Goal: Task Accomplishment & Management: Use online tool/utility

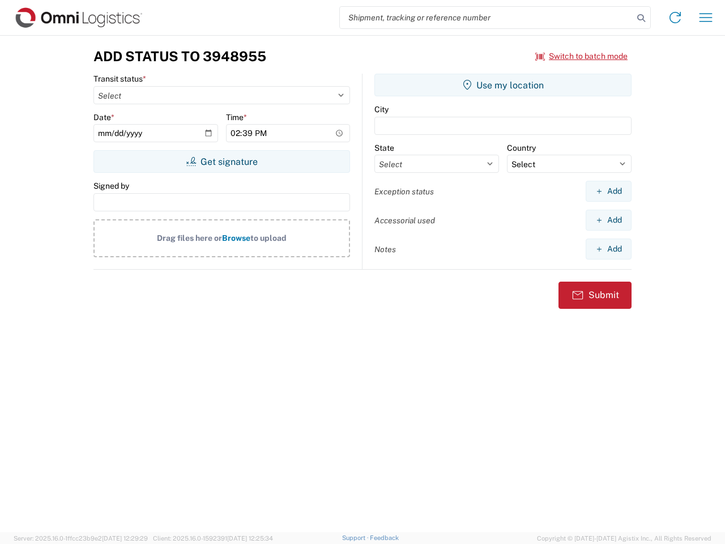
click at [487, 18] on input "search" at bounding box center [487, 18] width 294 height 22
click at [642, 18] on icon at bounding box center [642, 18] width 16 height 16
click at [676, 18] on icon at bounding box center [675, 18] width 18 height 18
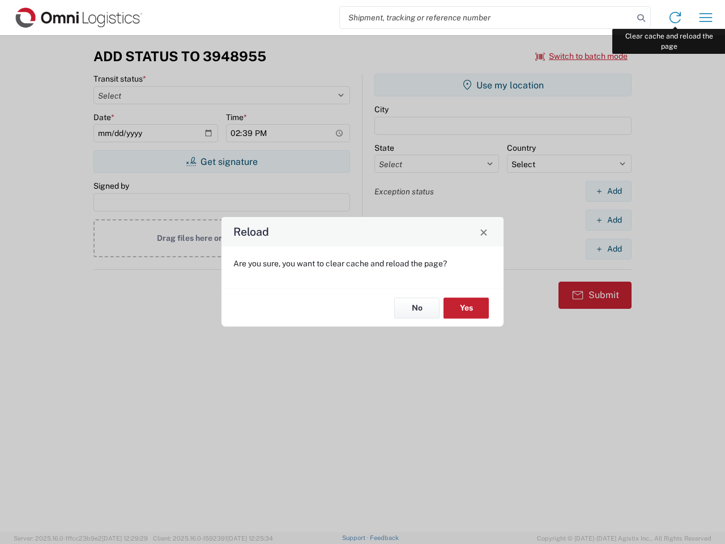
click at [706, 18] on div "Reload Are you sure, you want to clear cache and reload the page? No Yes" at bounding box center [362, 272] width 725 height 544
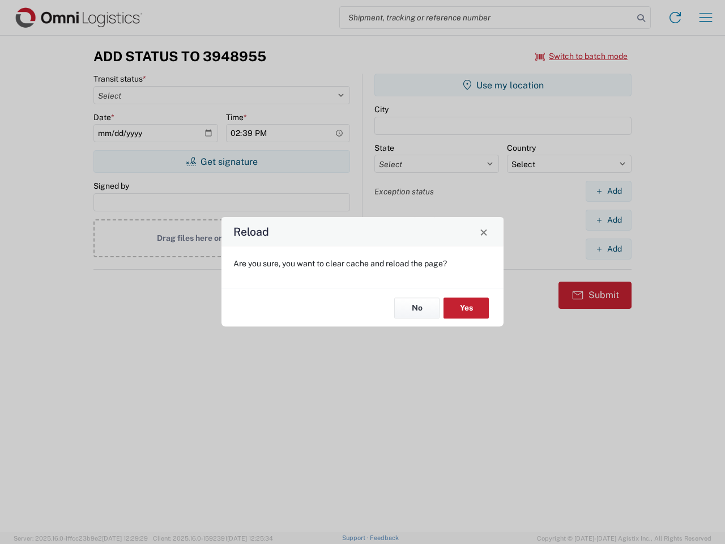
click at [582, 56] on div "Reload Are you sure, you want to clear cache and reload the page? No Yes" at bounding box center [362, 272] width 725 height 544
click at [222, 162] on div "Reload Are you sure, you want to clear cache and reload the page? No Yes" at bounding box center [362, 272] width 725 height 544
click at [503, 85] on div "Reload Are you sure, you want to clear cache and reload the page? No Yes" at bounding box center [362, 272] width 725 height 544
click at [609, 191] on div "Reload Are you sure, you want to clear cache and reload the page? No Yes" at bounding box center [362, 272] width 725 height 544
click at [609, 220] on div "Reload Are you sure, you want to clear cache and reload the page? No Yes" at bounding box center [362, 272] width 725 height 544
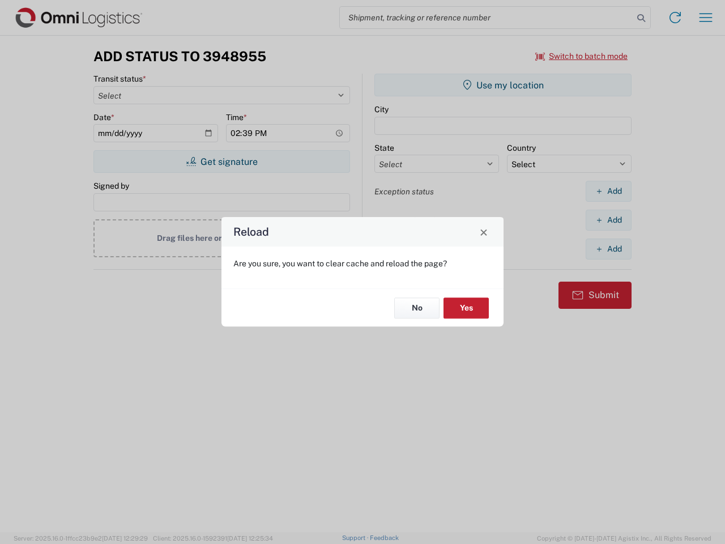
click at [609, 249] on div "Reload Are you sure, you want to clear cache and reload the page? No Yes" at bounding box center [362, 272] width 725 height 544
